Goal: Use online tool/utility: Utilize a website feature to perform a specific function

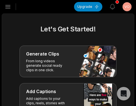
click at [5, 5] on icon "button" at bounding box center [7, 6] width 7 height 7
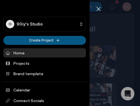
click at [33, 42] on html "IS 90iy's Studio Create Project Home Projects Brand template Calendar Connect S…" at bounding box center [70, 53] width 140 height 106
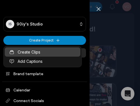
click at [33, 52] on link "Create Clips" at bounding box center [43, 51] width 76 height 9
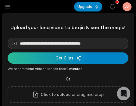
type input "**********"
click at [57, 55] on div "submit" at bounding box center [68, 57] width 121 height 11
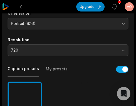
scroll to position [112, 0]
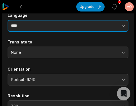
click at [58, 30] on input "****" at bounding box center [68, 26] width 121 height 12
click at [95, 28] on button "button" at bounding box center [105, 26] width 48 height 12
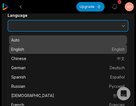
type input "*******"
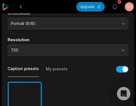
scroll to position [196, 0]
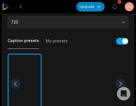
click at [92, 74] on div at bounding box center [104, 84] width 34 height 61
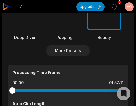
scroll to position [309, 0]
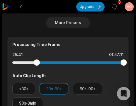
drag, startPoint x: 45, startPoint y: 63, endPoint x: 37, endPoint y: 63, distance: 7.9
click at [37, 63] on div at bounding box center [67, 62] width 111 height 2
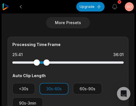
drag, startPoint x: 123, startPoint y: 64, endPoint x: 47, endPoint y: 68, distance: 76.7
click at [47, 68] on div "Processing Time Frame 25:41 36:01 Auto Clip Length <30s 30s-60s 60s-90s 90s-3min" at bounding box center [68, 75] width 121 height 77
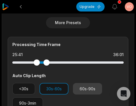
click at [81, 94] on button "60s-90s" at bounding box center [87, 89] width 29 height 12
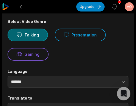
scroll to position [0, 0]
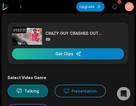
click at [60, 54] on div "button" at bounding box center [68, 53] width 112 height 11
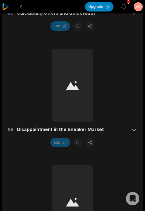
scroll to position [817, 0]
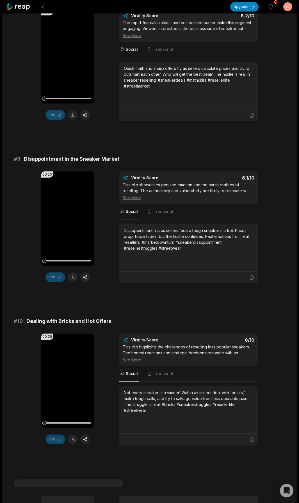
scroll to position [1427, 0]
